Goal: Transaction & Acquisition: Purchase product/service

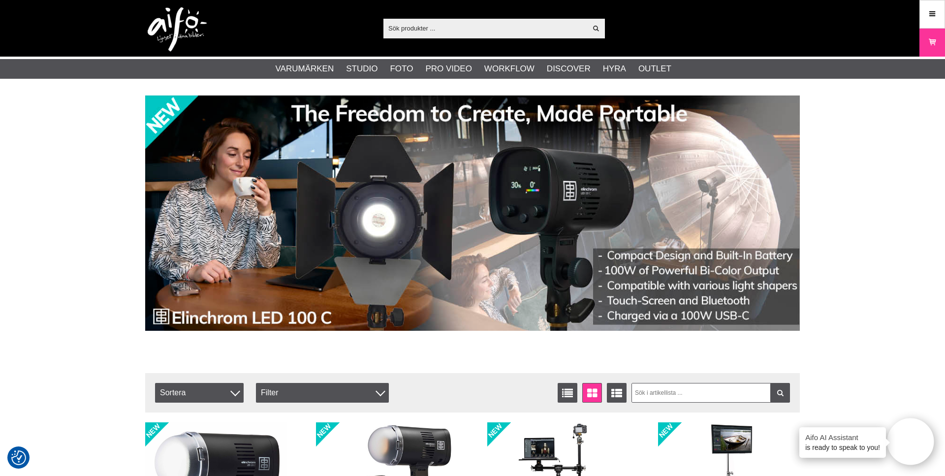
click at [444, 26] on input "text" at bounding box center [484, 28] width 203 height 15
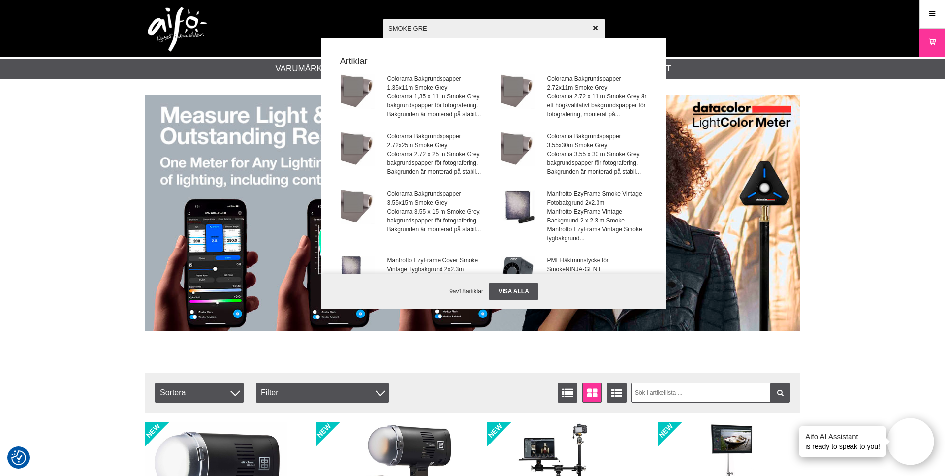
type input "SMOKE GREY"
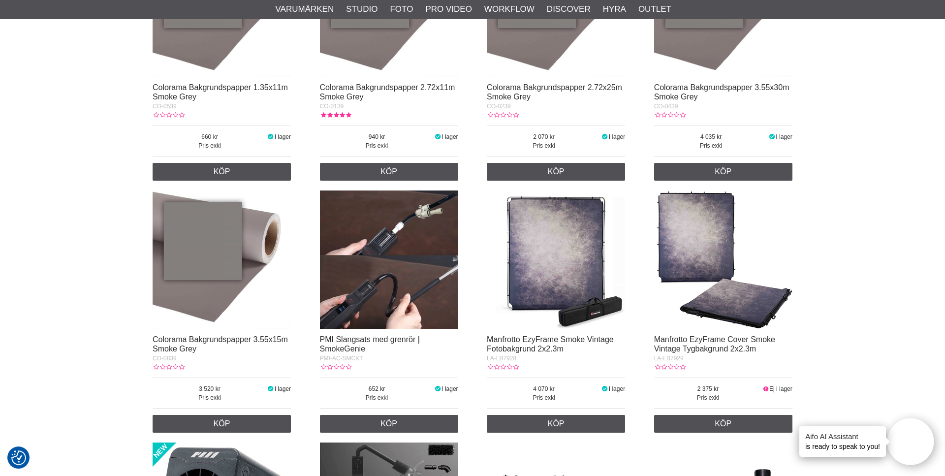
scroll to position [351, 0]
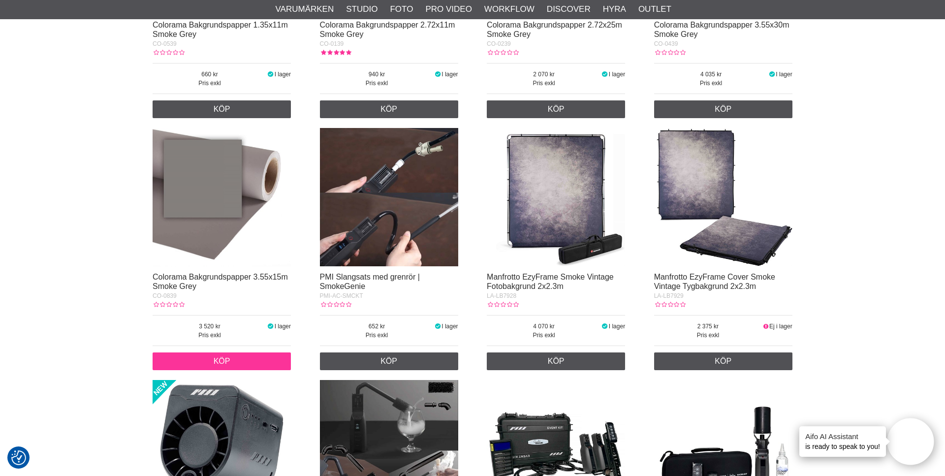
click at [236, 362] on link "Köp" at bounding box center [222, 361] width 138 height 18
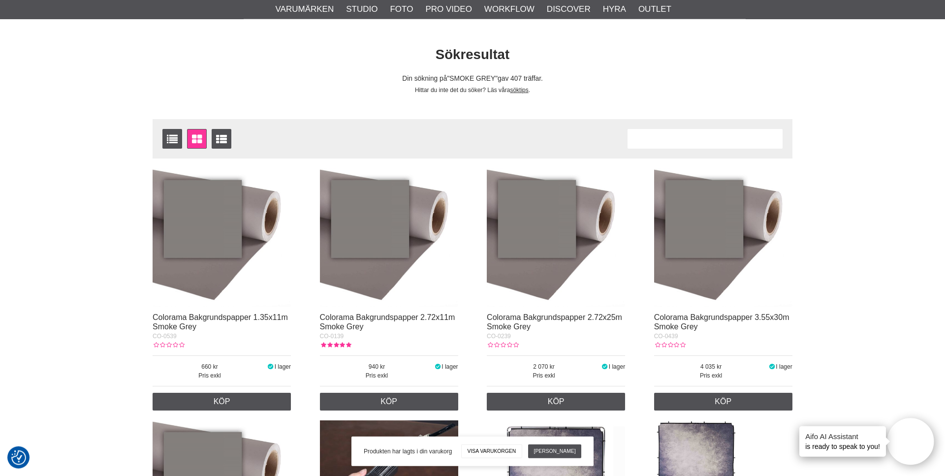
scroll to position [0, 0]
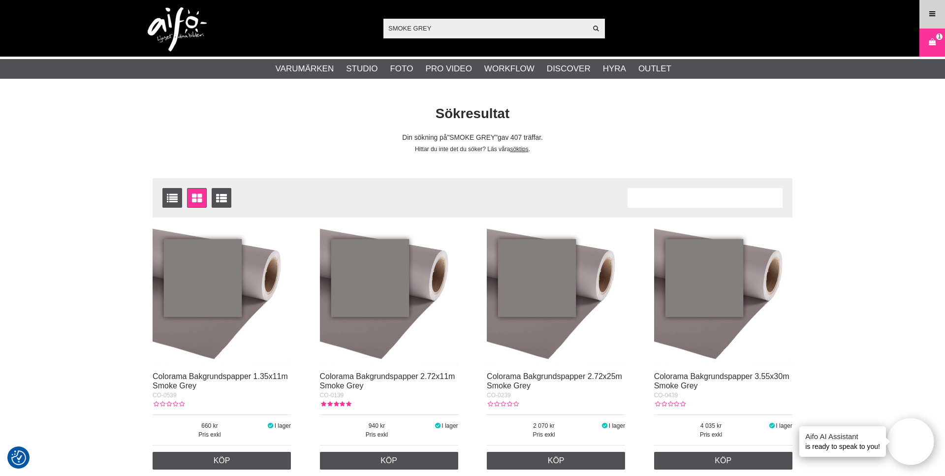
click at [933, 13] on icon at bounding box center [931, 14] width 9 height 11
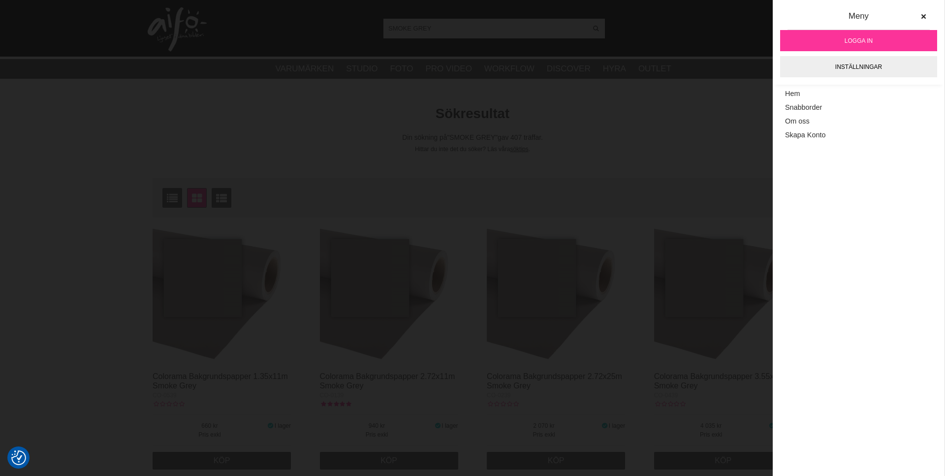
click at [861, 37] on span "Logga in" at bounding box center [858, 40] width 28 height 9
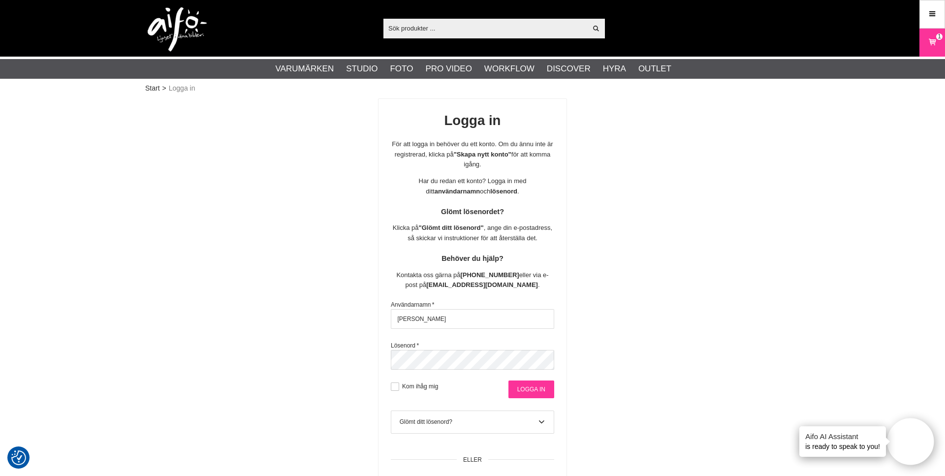
click at [527, 390] on input "Logga in" at bounding box center [531, 389] width 46 height 18
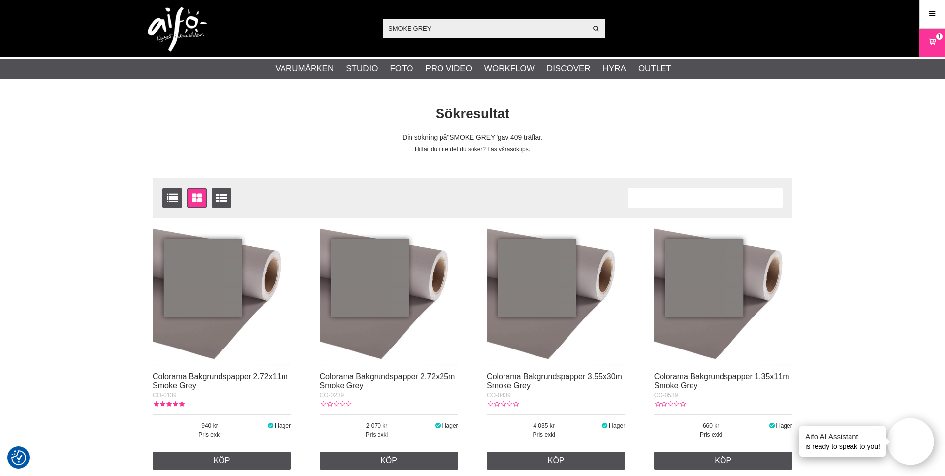
click at [932, 44] on icon at bounding box center [932, 42] width 10 height 11
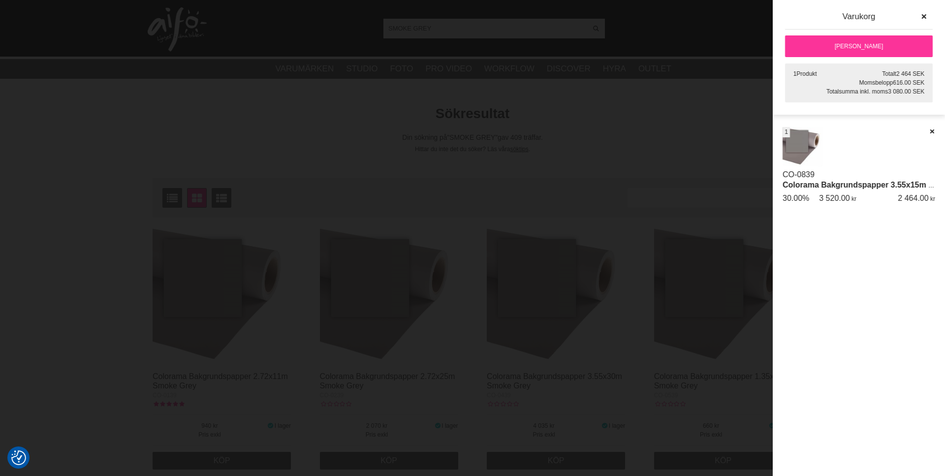
click at [819, 160] on img at bounding box center [802, 147] width 40 height 40
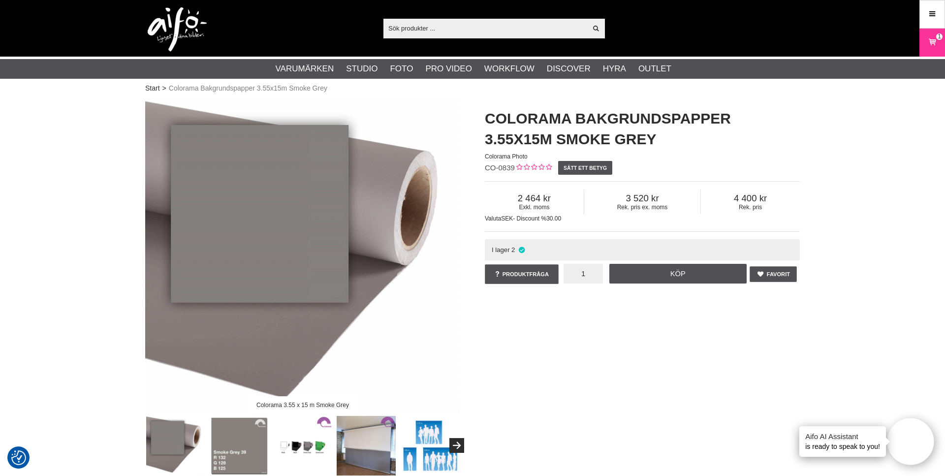
drag, startPoint x: 570, startPoint y: 274, endPoint x: 589, endPoint y: 276, distance: 18.8
click at [589, 276] on input "1" at bounding box center [582, 274] width 39 height 20
type input "2"
click at [676, 278] on link "Köp" at bounding box center [678, 274] width 138 height 20
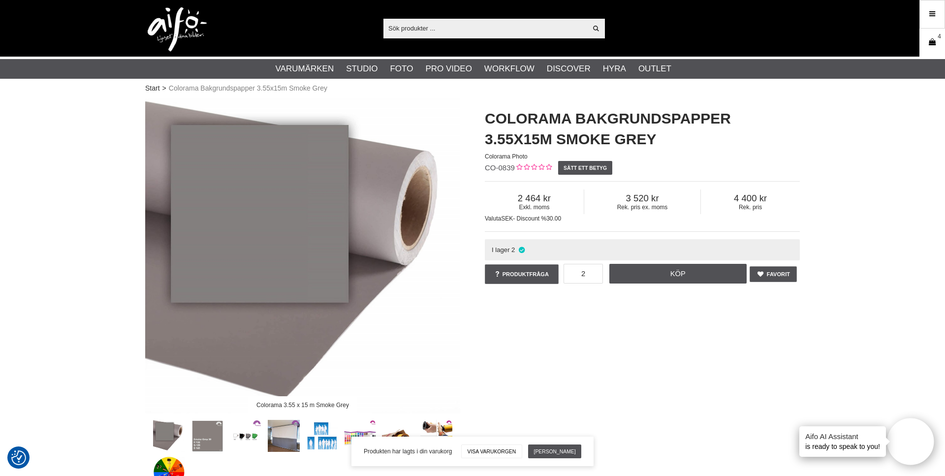
click at [927, 37] on link "Varukorg 4" at bounding box center [932, 42] width 25 height 23
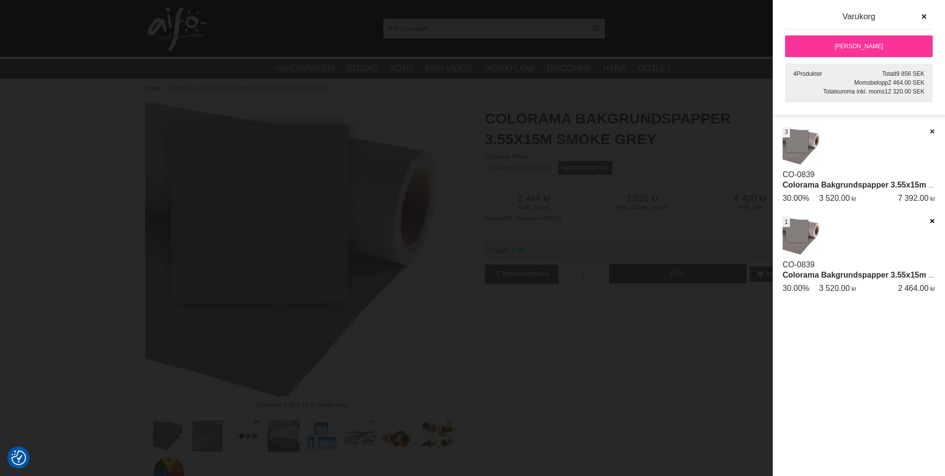
click at [930, 219] on icon at bounding box center [931, 220] width 6 height 7
click at [932, 131] on icon at bounding box center [931, 131] width 6 height 7
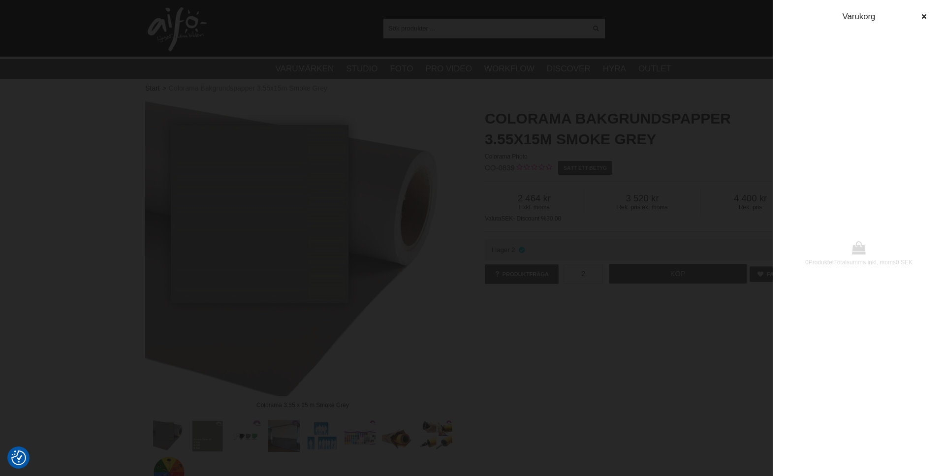
click at [681, 173] on div at bounding box center [472, 238] width 945 height 476
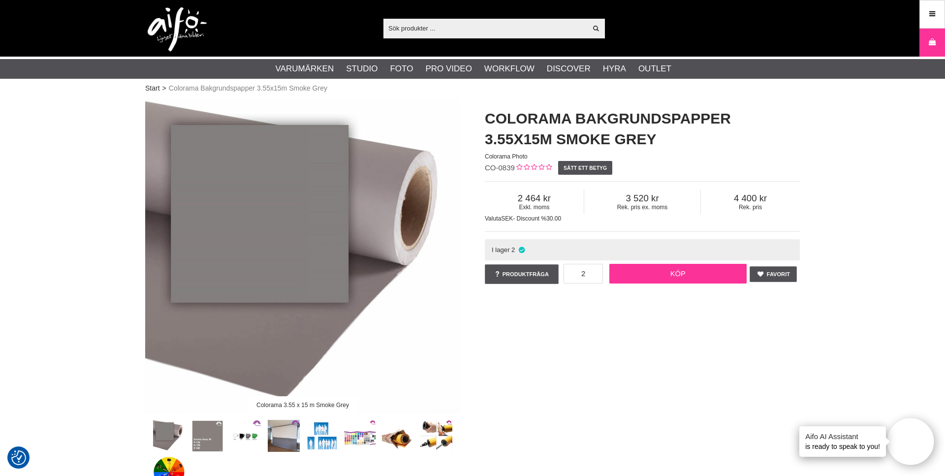
click at [678, 270] on link "Köp" at bounding box center [678, 274] width 138 height 20
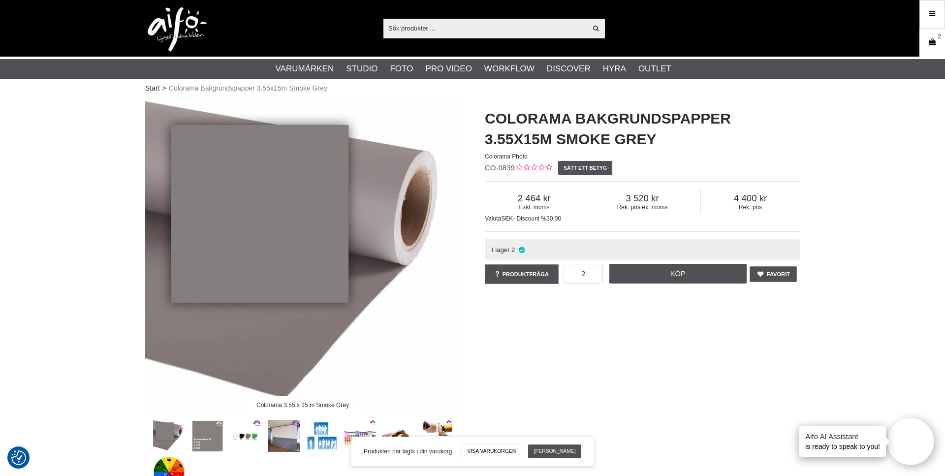
click at [933, 41] on icon at bounding box center [932, 42] width 10 height 11
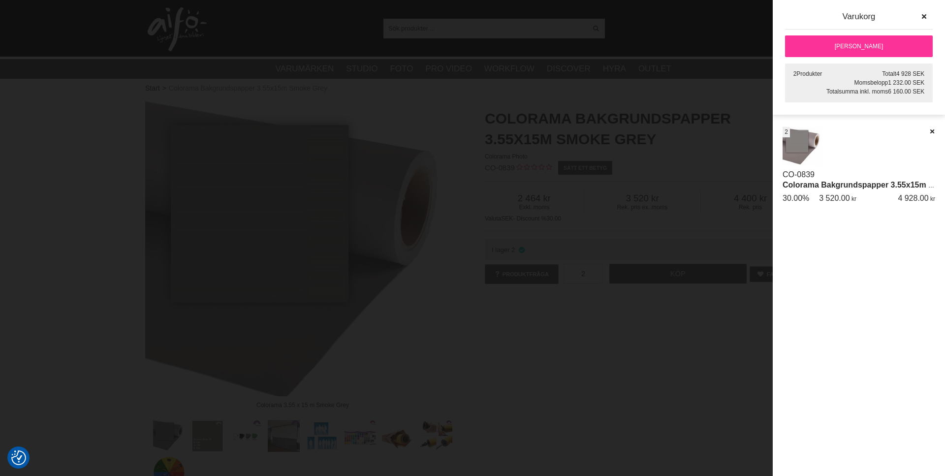
click at [869, 150] on div "CO-0839 Colorama Bakgrundspapper 3.55x15m Smoke Grey st 2 3 520.00 30.00% 4 928…" at bounding box center [858, 169] width 153 height 84
click at [802, 149] on img at bounding box center [802, 147] width 40 height 40
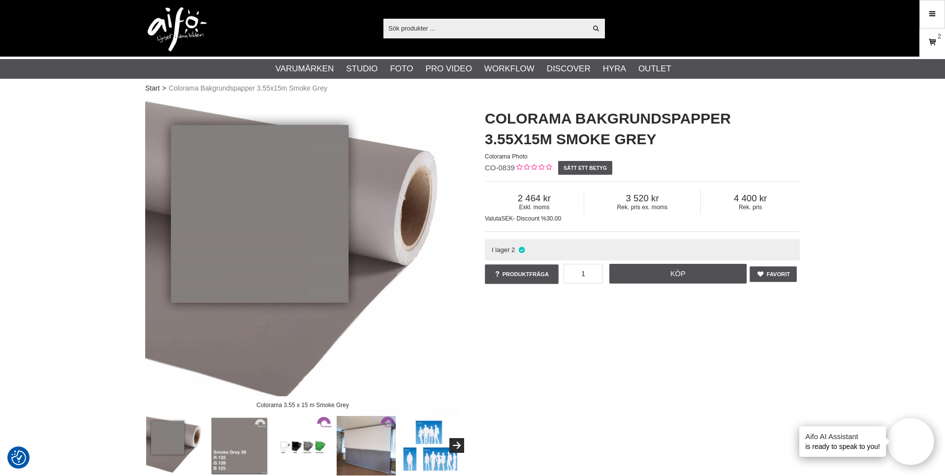
click at [937, 50] on link "Varukorg 2" at bounding box center [932, 42] width 25 height 23
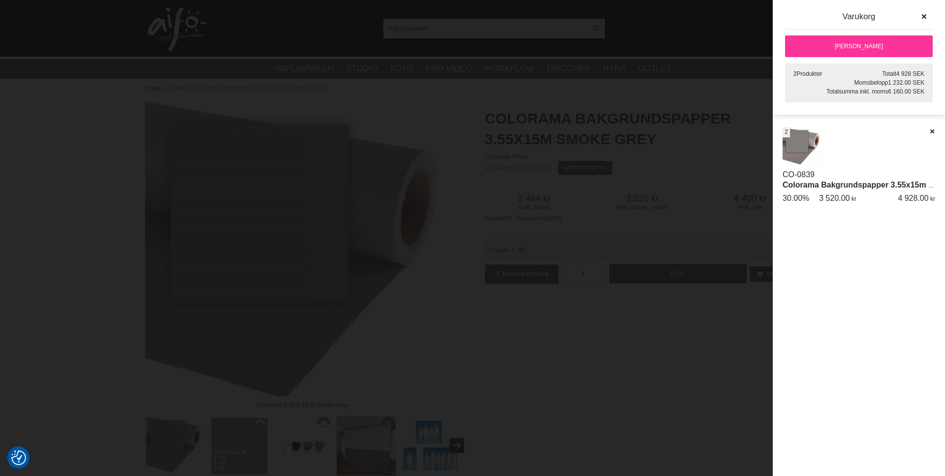
click at [872, 43] on link "[PERSON_NAME]" at bounding box center [859, 46] width 148 height 22
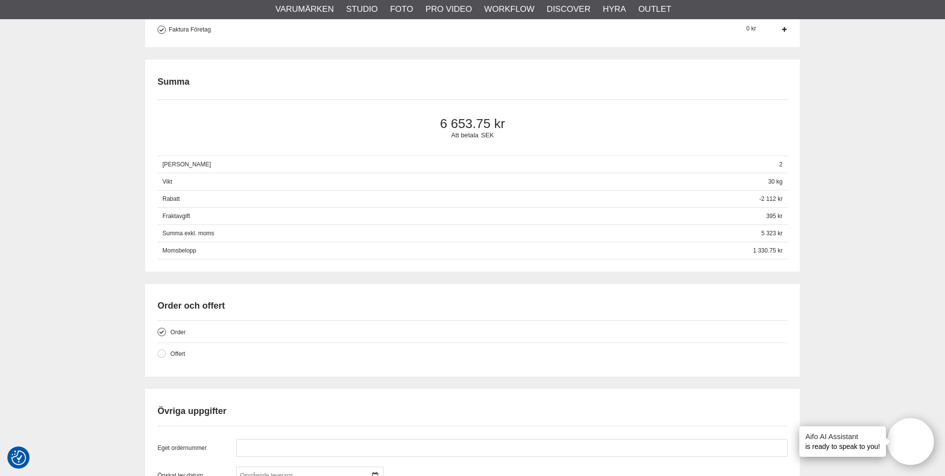
scroll to position [602, 0]
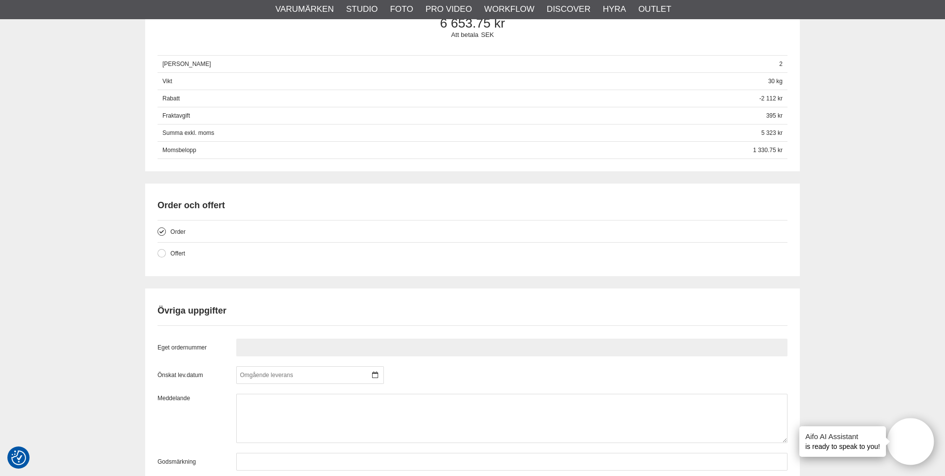
click at [272, 347] on input "text" at bounding box center [511, 347] width 551 height 18
type input "68772"
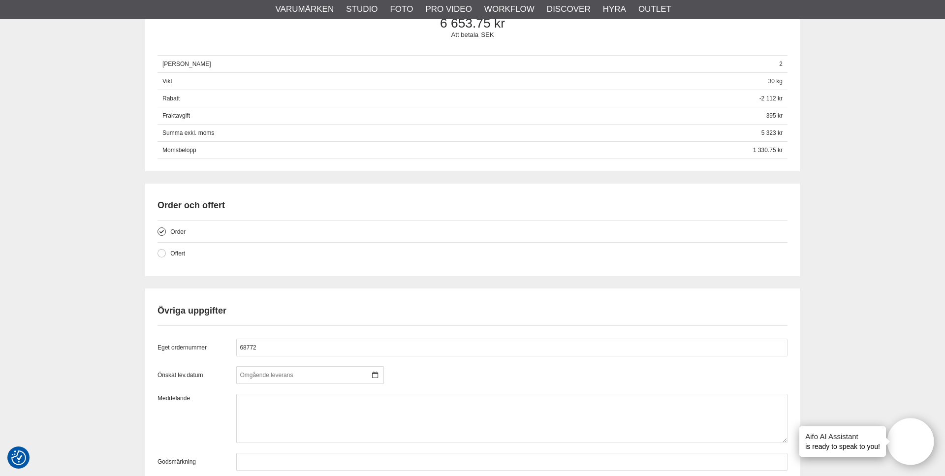
click at [309, 307] on div "Övriga uppgifter Eget ordernummer 68772 Önskat lev.datum [DATE] m t o t f l s 3…" at bounding box center [472, 386] width 630 height 184
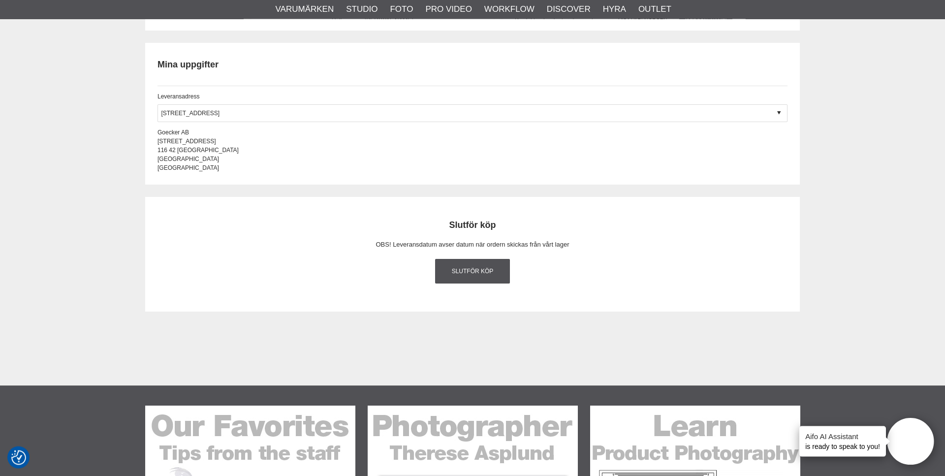
scroll to position [1204, 0]
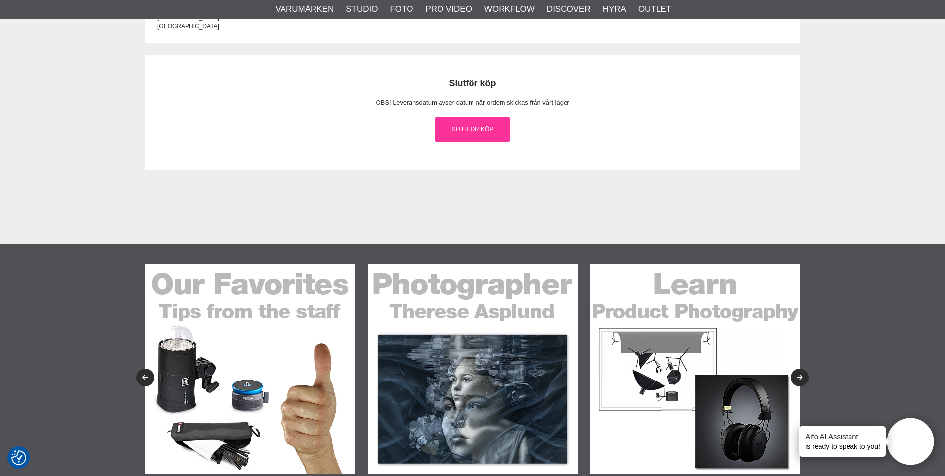
click at [480, 142] on link "Slutför köp" at bounding box center [472, 129] width 75 height 25
